Goal: Task Accomplishment & Management: Manage account settings

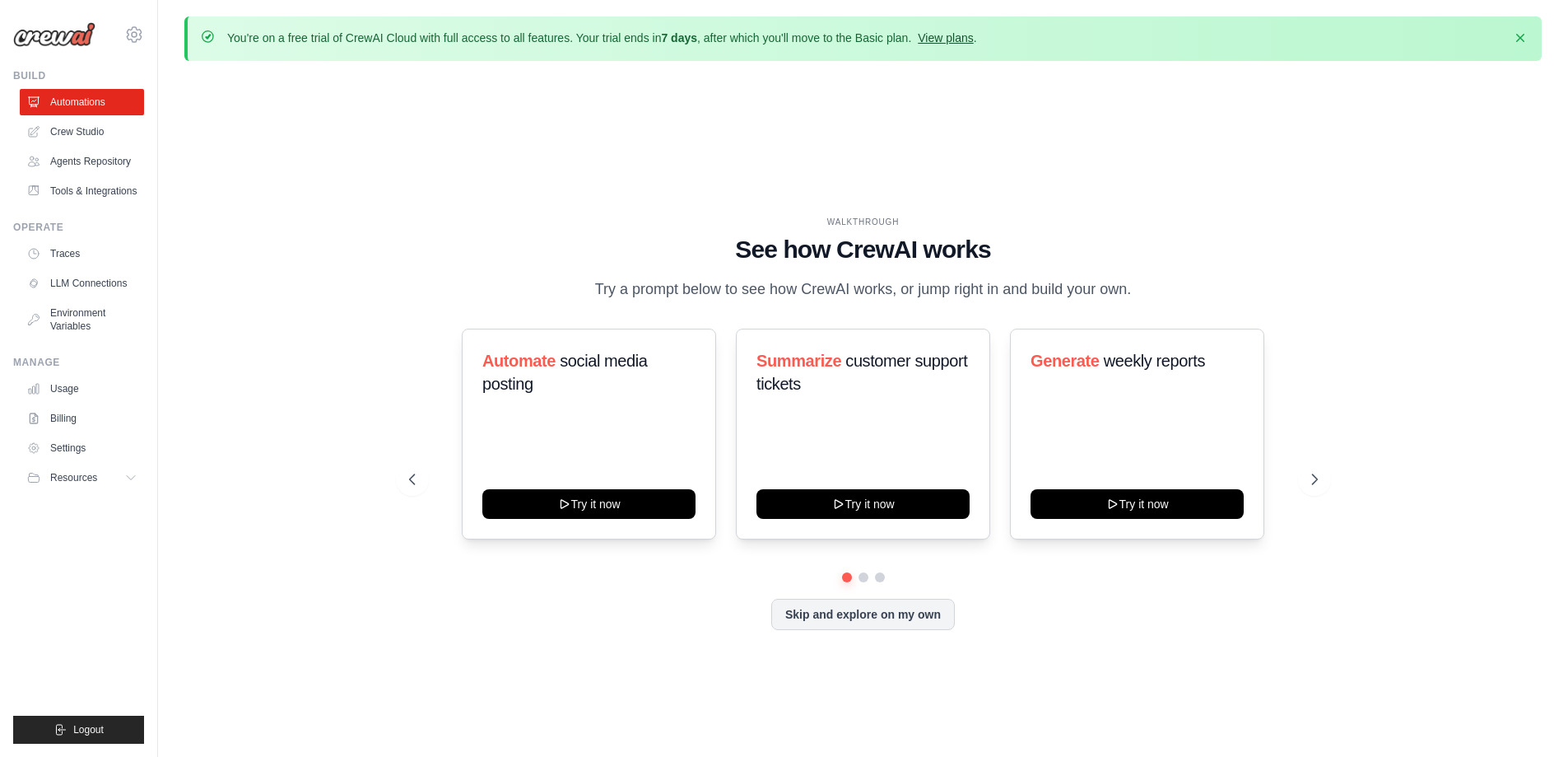
click at [958, 38] on link "View plans" at bounding box center [945, 38] width 55 height 13
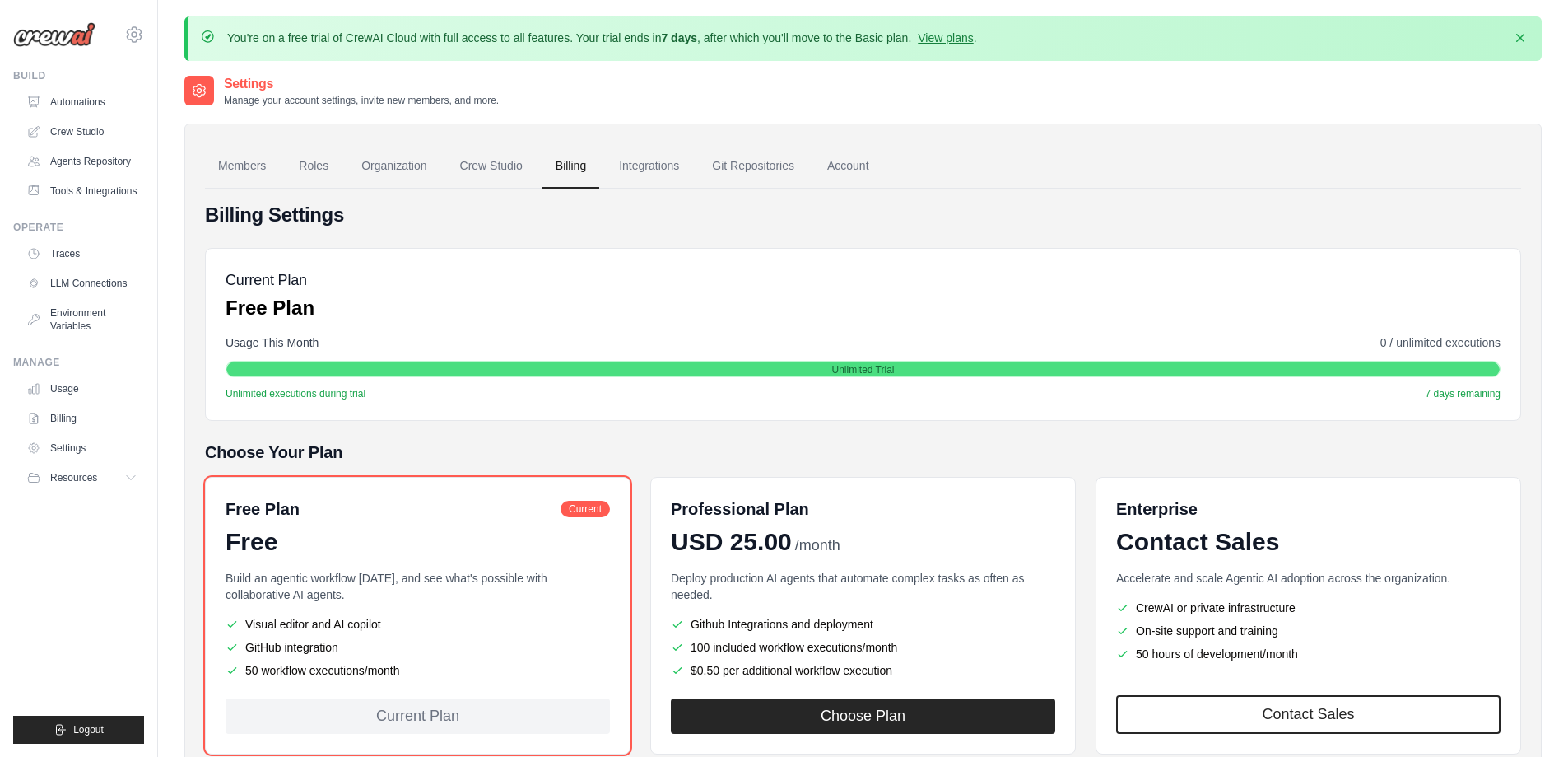
click at [1299, 223] on h4 "Billing Settings" at bounding box center [863, 214] width 1316 height 27
click at [956, 40] on link "View plans" at bounding box center [945, 38] width 55 height 13
click at [957, 38] on link "View plans" at bounding box center [945, 38] width 55 height 13
